Goal: Transaction & Acquisition: Purchase product/service

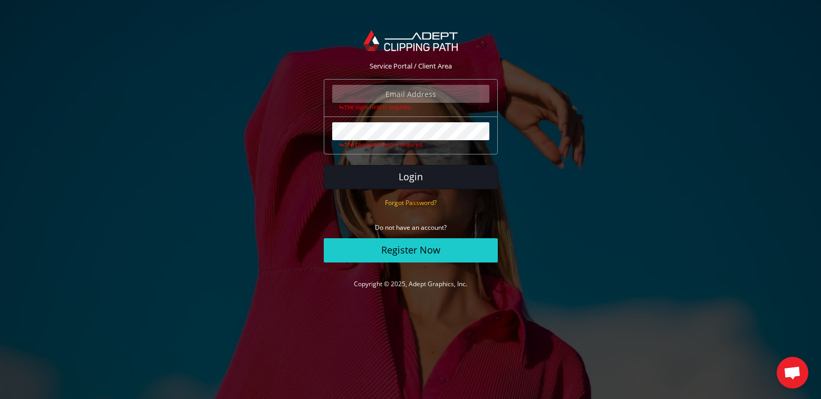
type input "vjtphoto@me.com"
click at [418, 176] on button "Login" at bounding box center [411, 177] width 174 height 24
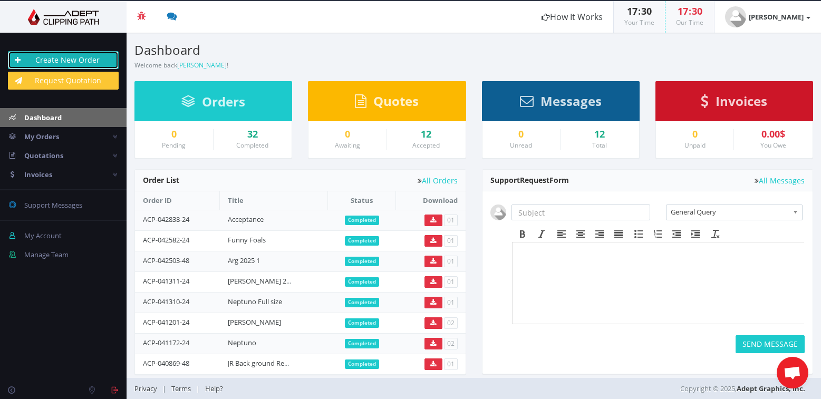
click at [82, 59] on link "Create New Order" at bounding box center [63, 60] width 111 height 18
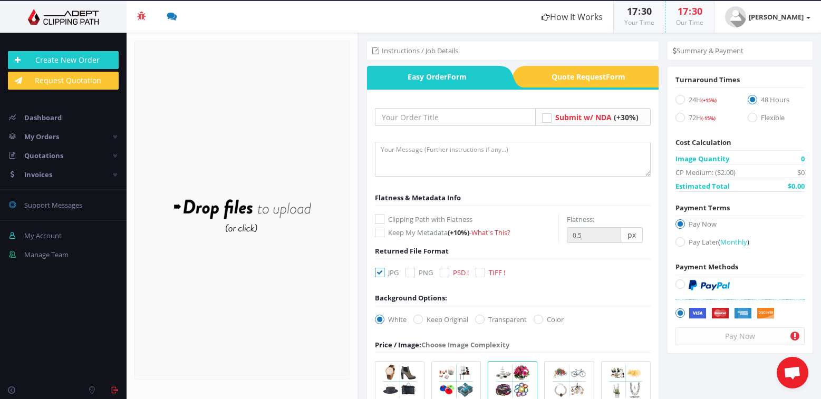
click at [270, 208] on div "Drop files here to upload" at bounding box center [242, 210] width 226 height 65
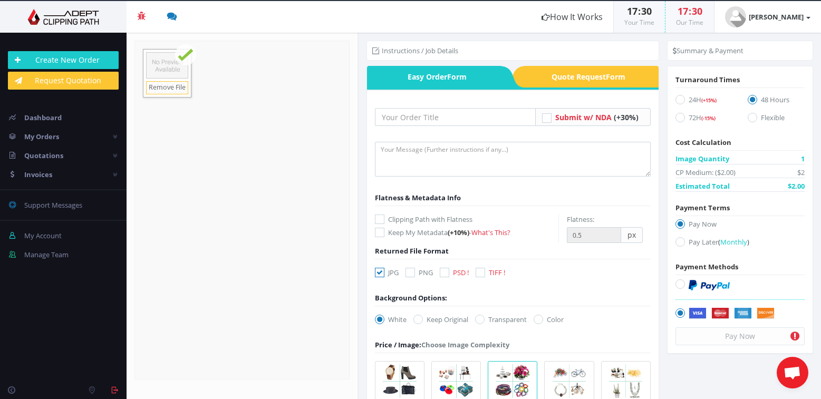
click at [217, 186] on div "Drop files here to upload" at bounding box center [242, 210] width 226 height 65
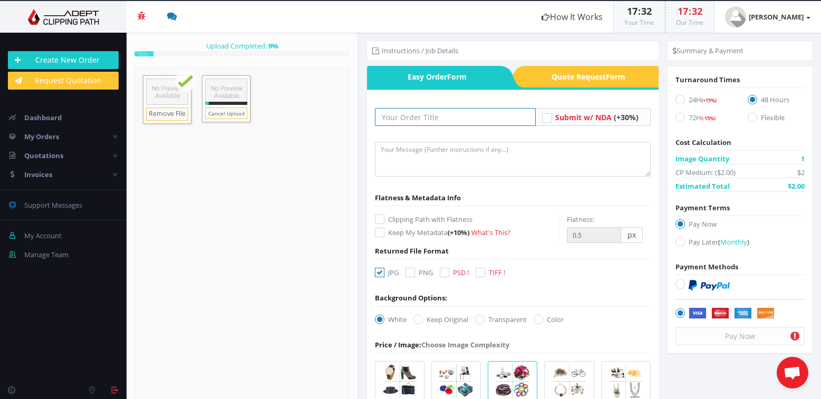
click at [462, 119] on input "text" at bounding box center [455, 117] width 161 height 18
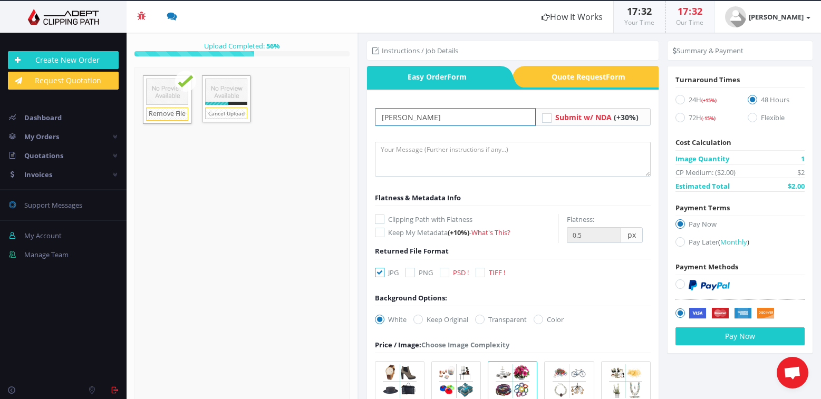
type input "Adrian Wade"
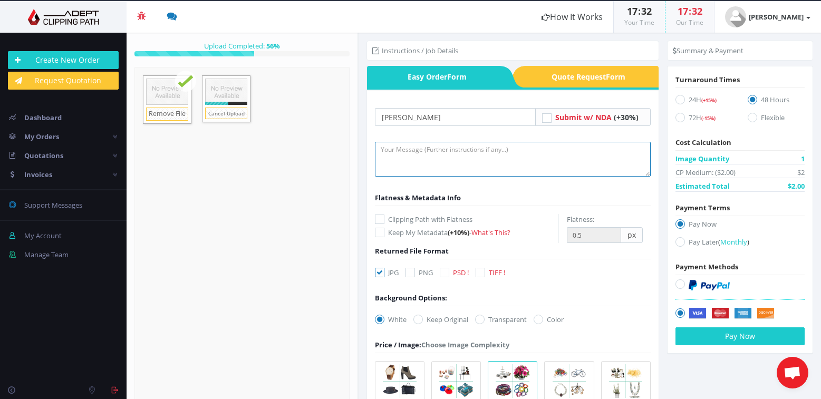
click at [443, 155] on textarea at bounding box center [513, 159] width 276 height 35
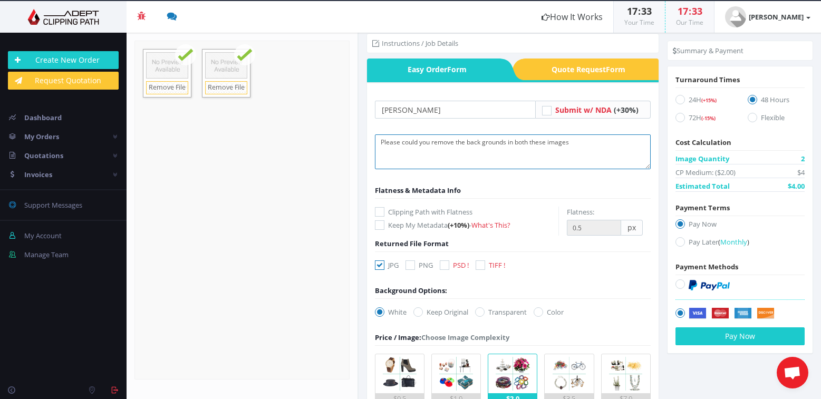
scroll to position [11, 0]
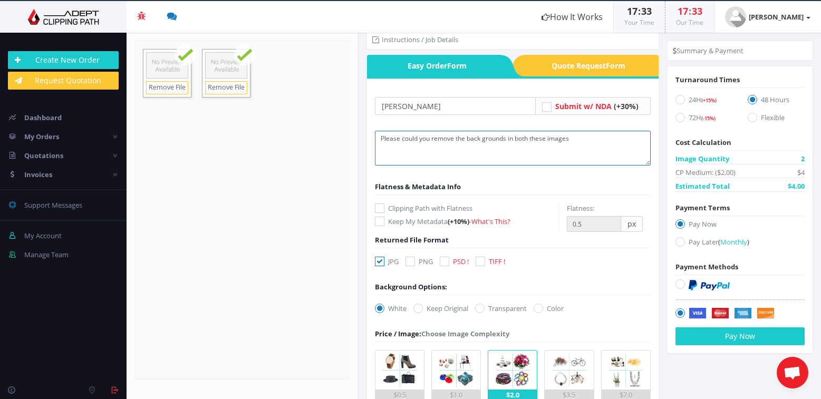
type textarea "Please could you remove the back grounds in both these images"
click at [482, 261] on icon at bounding box center [480, 261] width 9 height 9
click at [482, 261] on input "TIFF !" at bounding box center [481, 261] width 7 height 7
checkbox input "true"
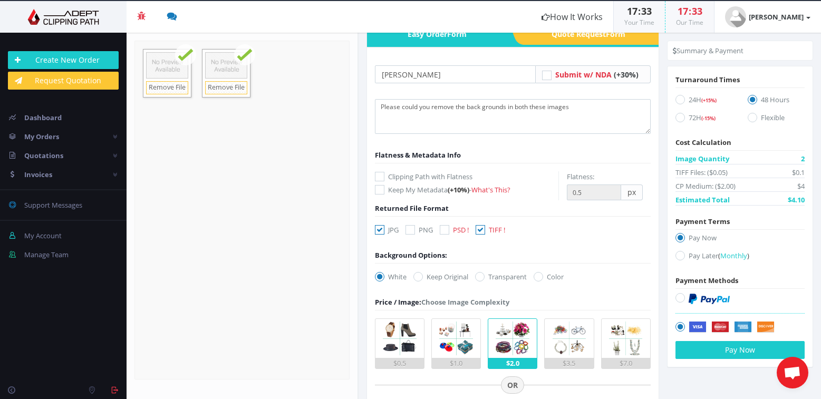
scroll to position [44, 0]
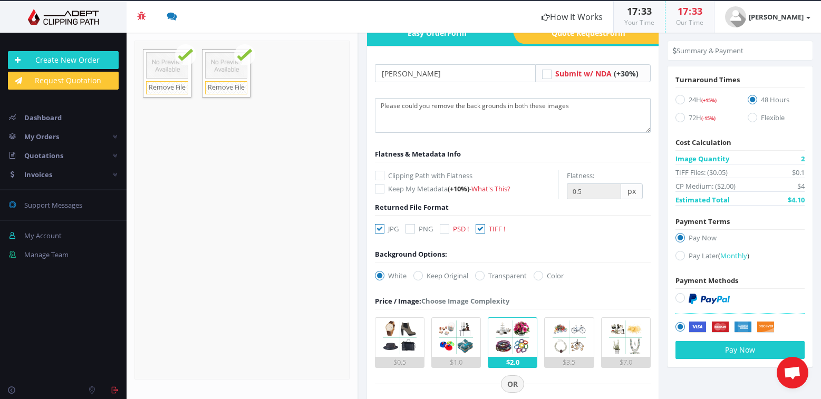
click at [483, 274] on icon at bounding box center [479, 275] width 9 height 9
click at [483, 274] on input "Transparent" at bounding box center [481, 276] width 7 height 7
radio input "true"
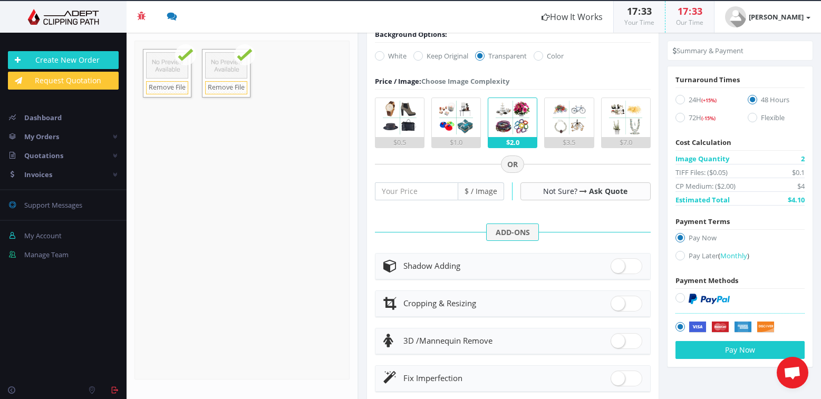
scroll to position [241, 0]
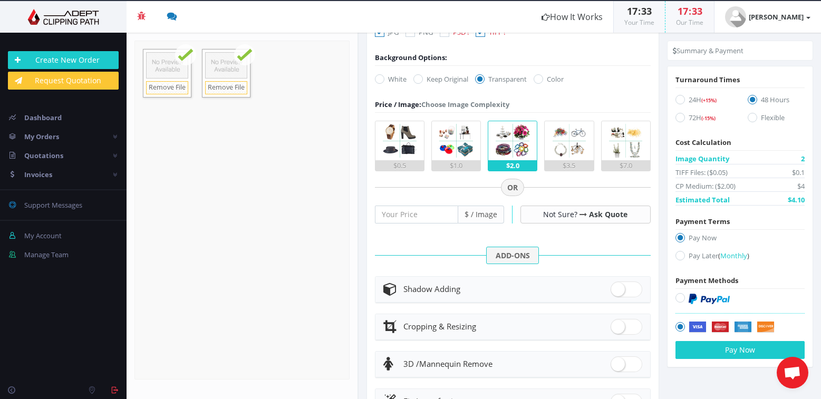
click at [677, 99] on icon at bounding box center [680, 99] width 9 height 9
click at [678, 99] on input "24H (+15%)" at bounding box center [681, 100] width 7 height 7
radio input "true"
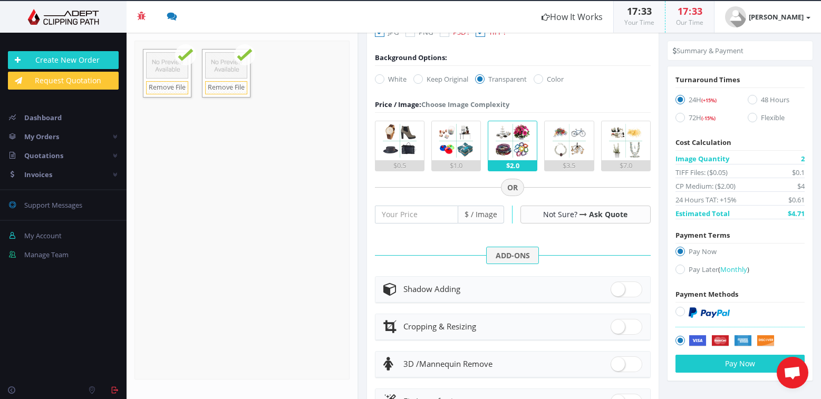
click at [678, 311] on icon at bounding box center [680, 311] width 9 height 9
click at [678, 311] on input "radio" at bounding box center [681, 312] width 7 height 7
radio input "true"
click at [754, 366] on button "Pay Now" at bounding box center [740, 364] width 129 height 18
